Goal: Navigation & Orientation: Find specific page/section

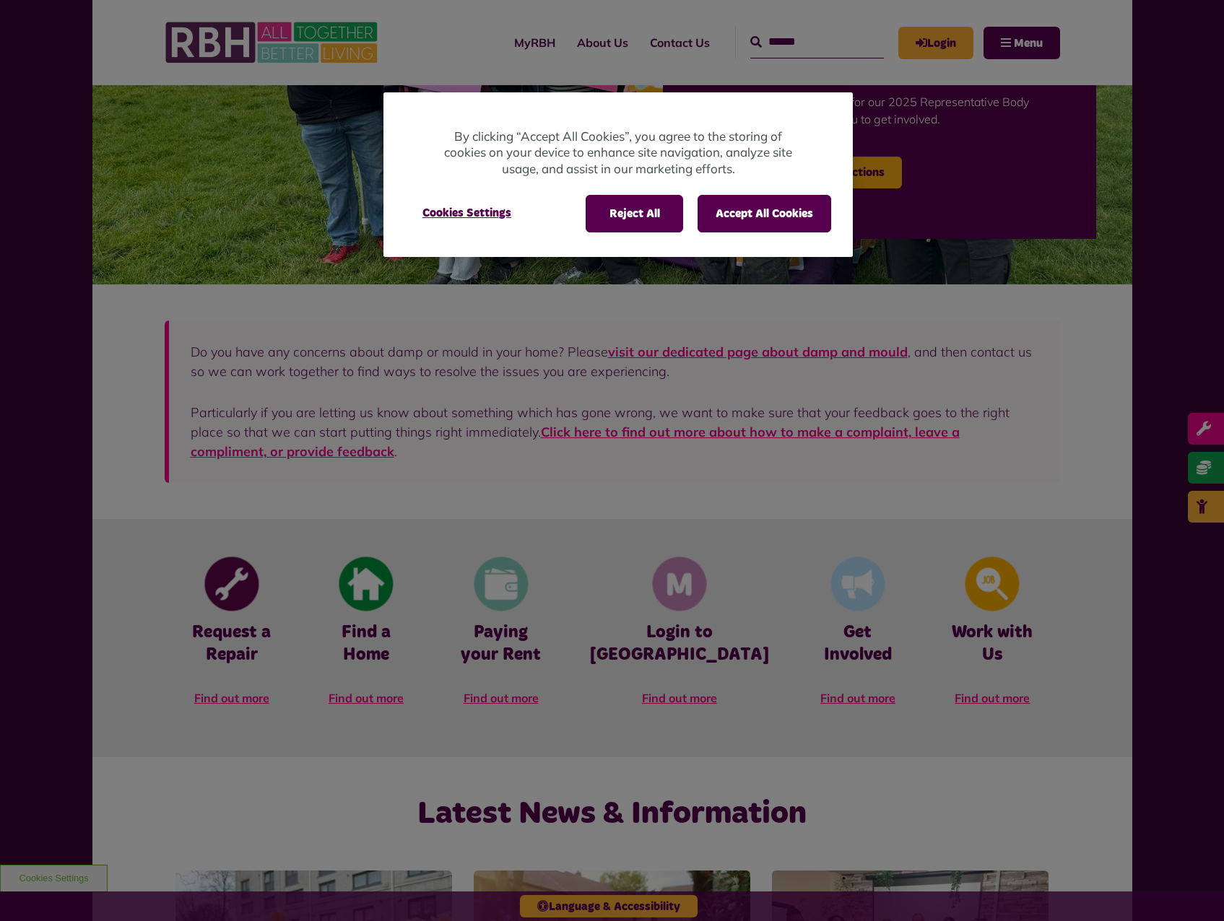
scroll to position [217, 0]
click at [775, 224] on button "Accept All Cookies" at bounding box center [764, 214] width 134 height 38
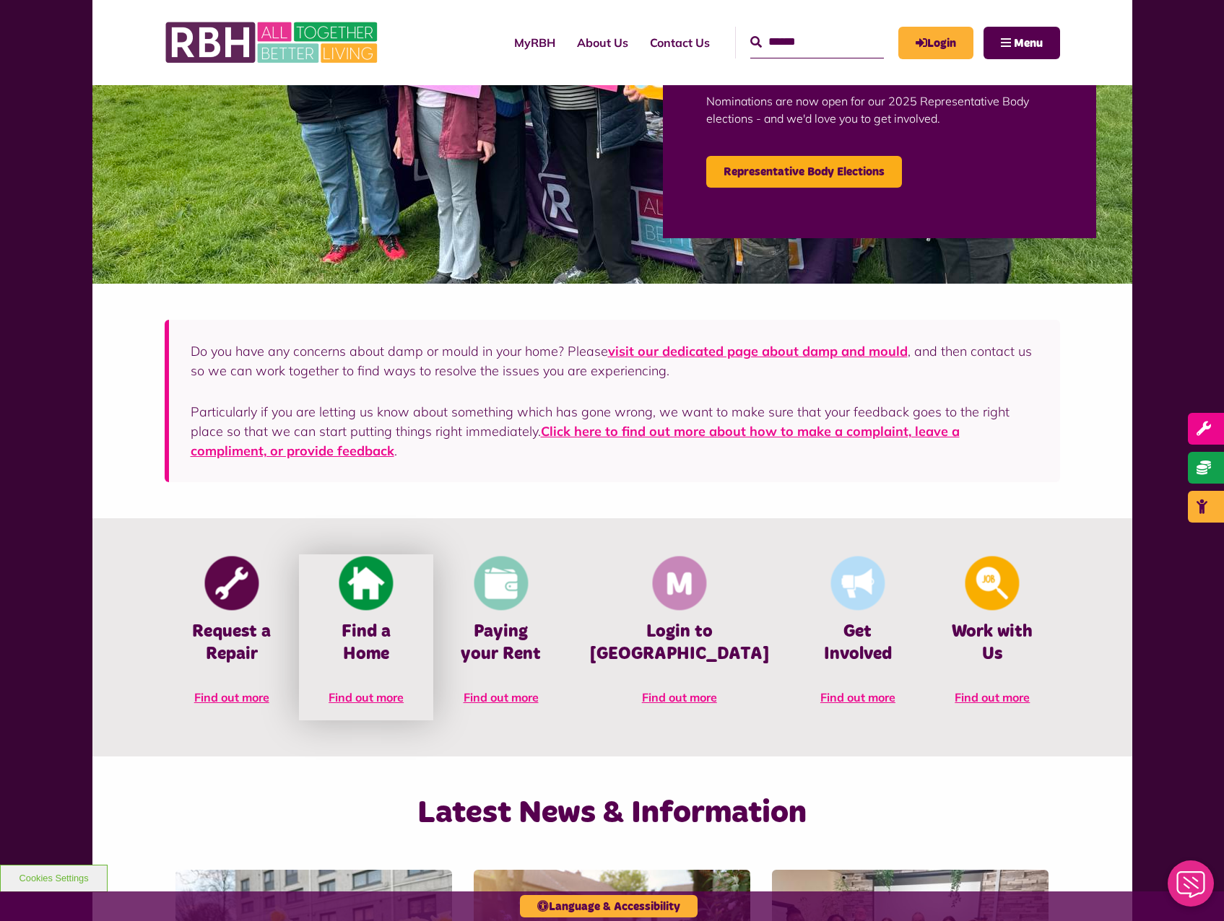
click at [404, 690] on span "Find out more" at bounding box center [365, 697] width 75 height 14
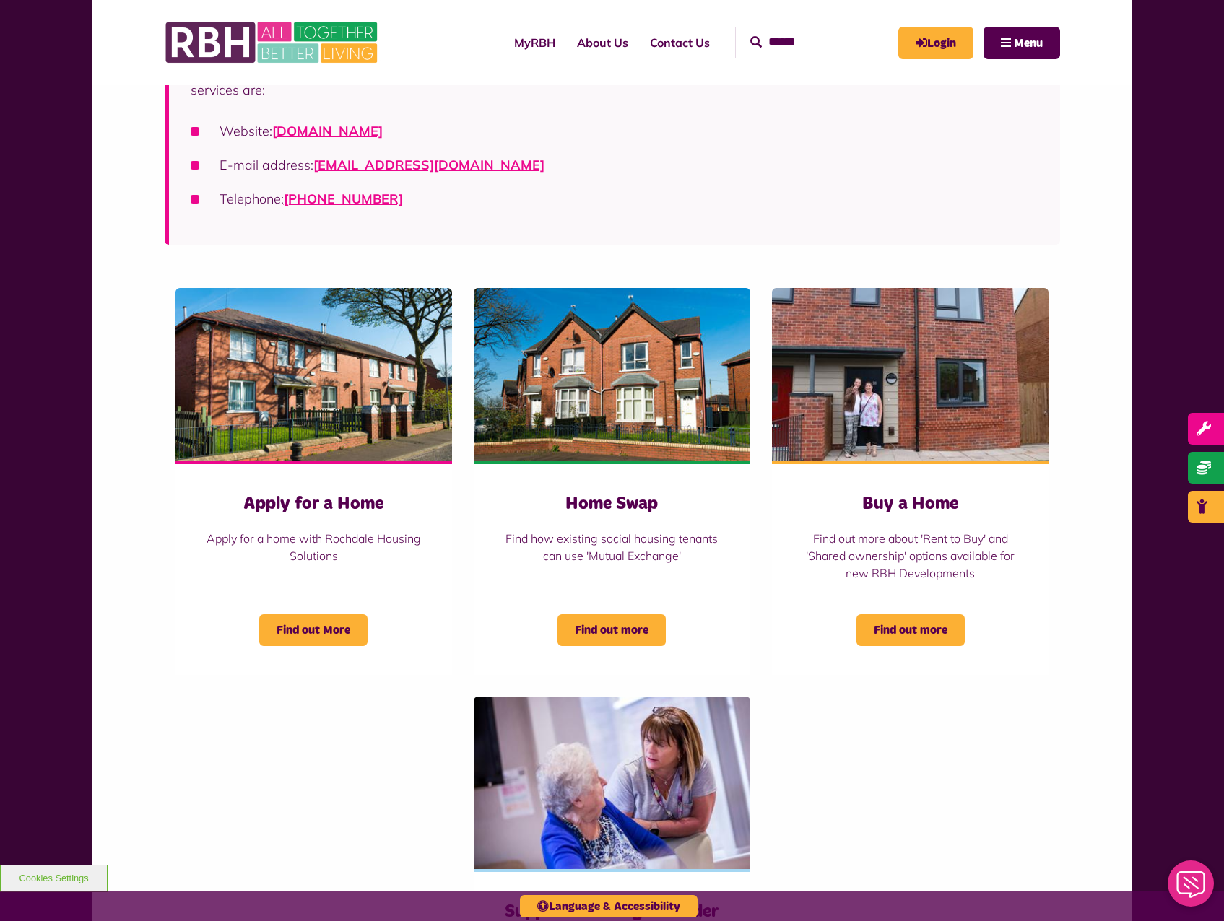
scroll to position [289, 0]
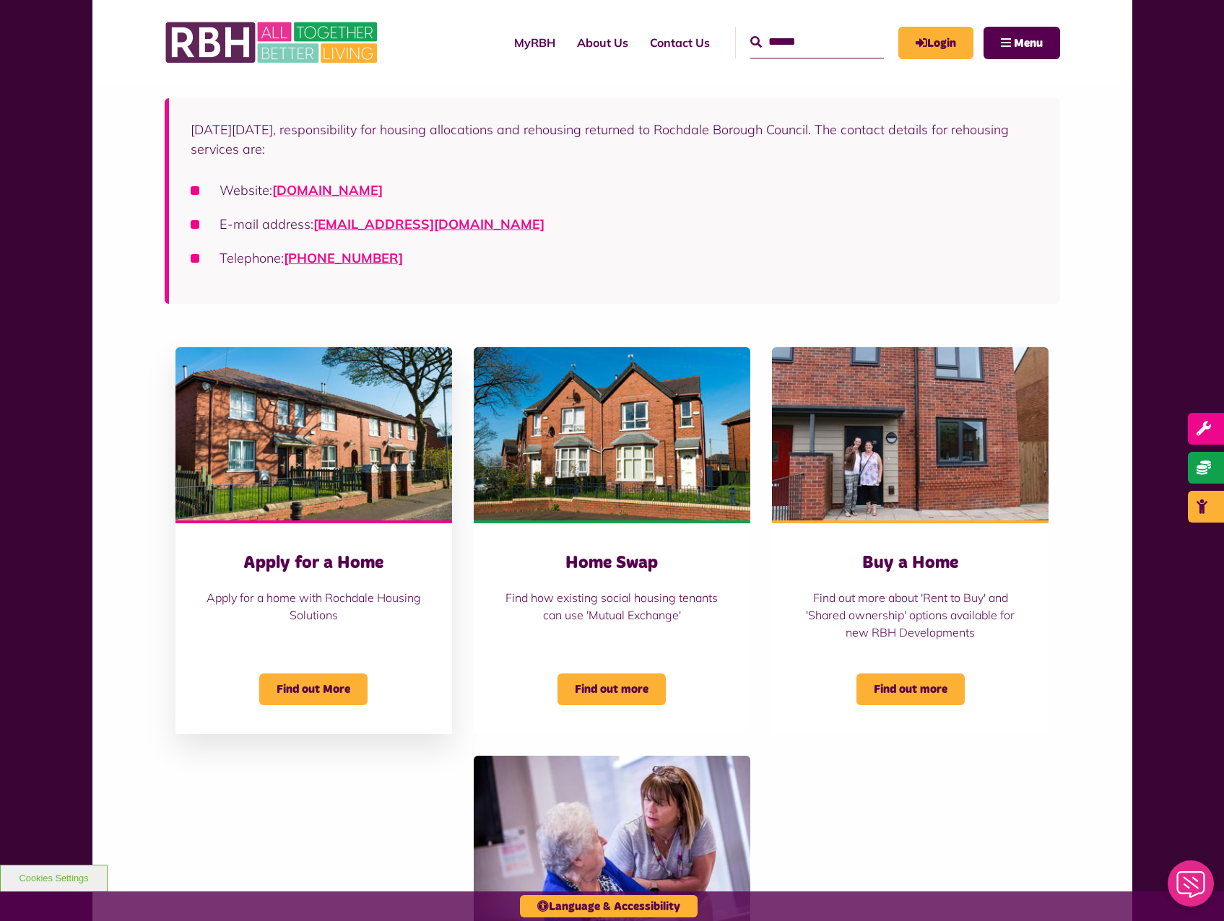
drag, startPoint x: 341, startPoint y: 640, endPoint x: 314, endPoint y: 636, distance: 27.7
click at [314, 636] on div "Apply for a Home Apply for a home with Rochdale Housing Solutions" at bounding box center [313, 595] width 219 height 86
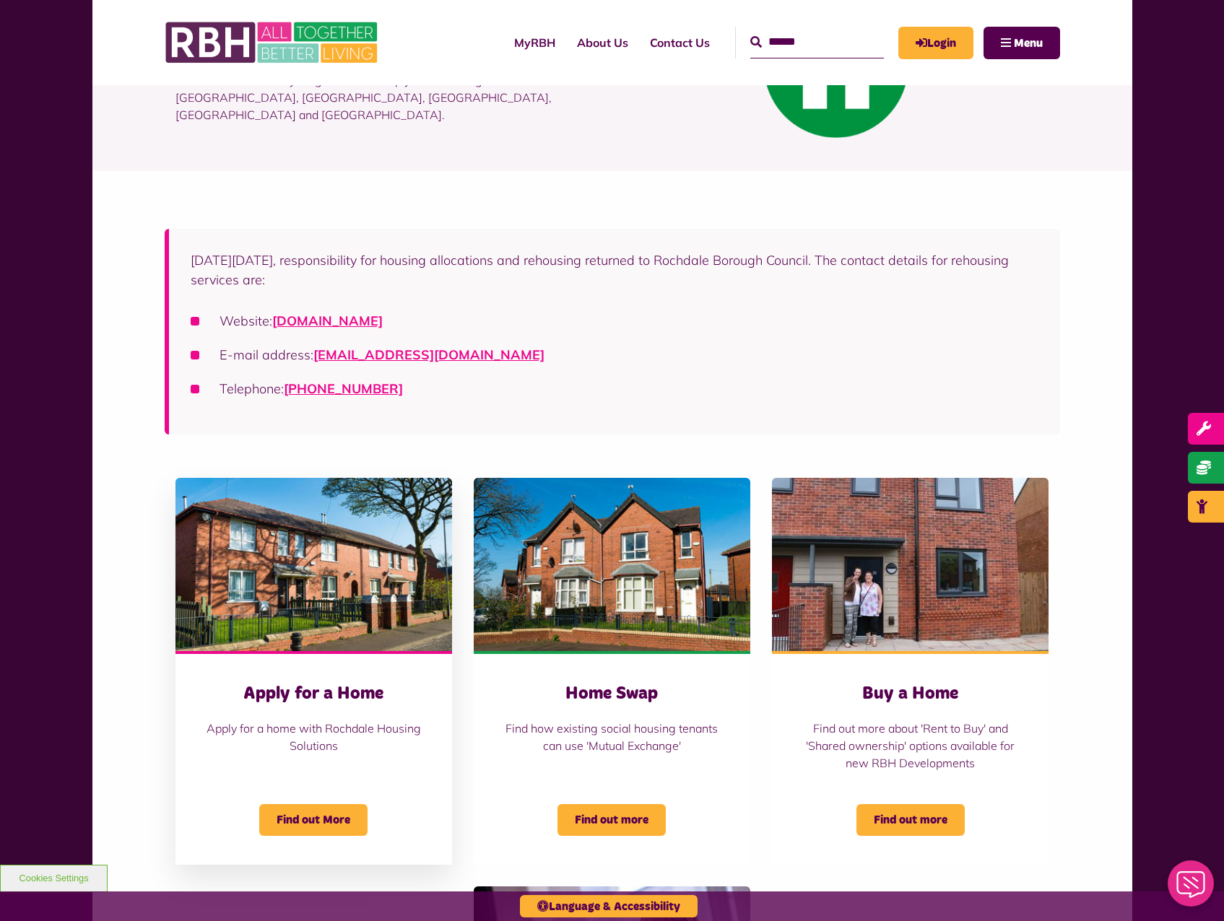
scroll to position [0, 0]
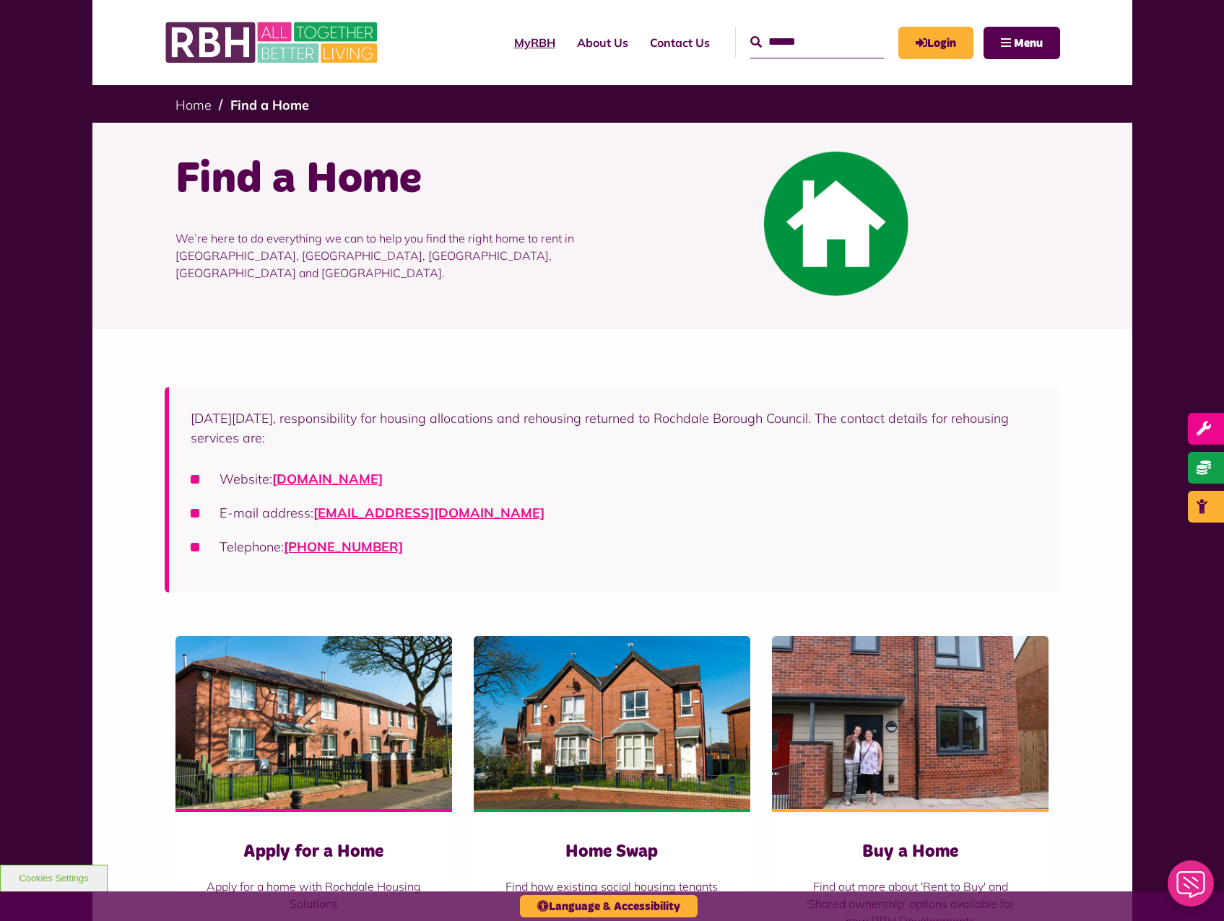
click at [509, 45] on link "MyRBH" at bounding box center [534, 42] width 63 height 39
